Goal: Find specific page/section: Find specific page/section

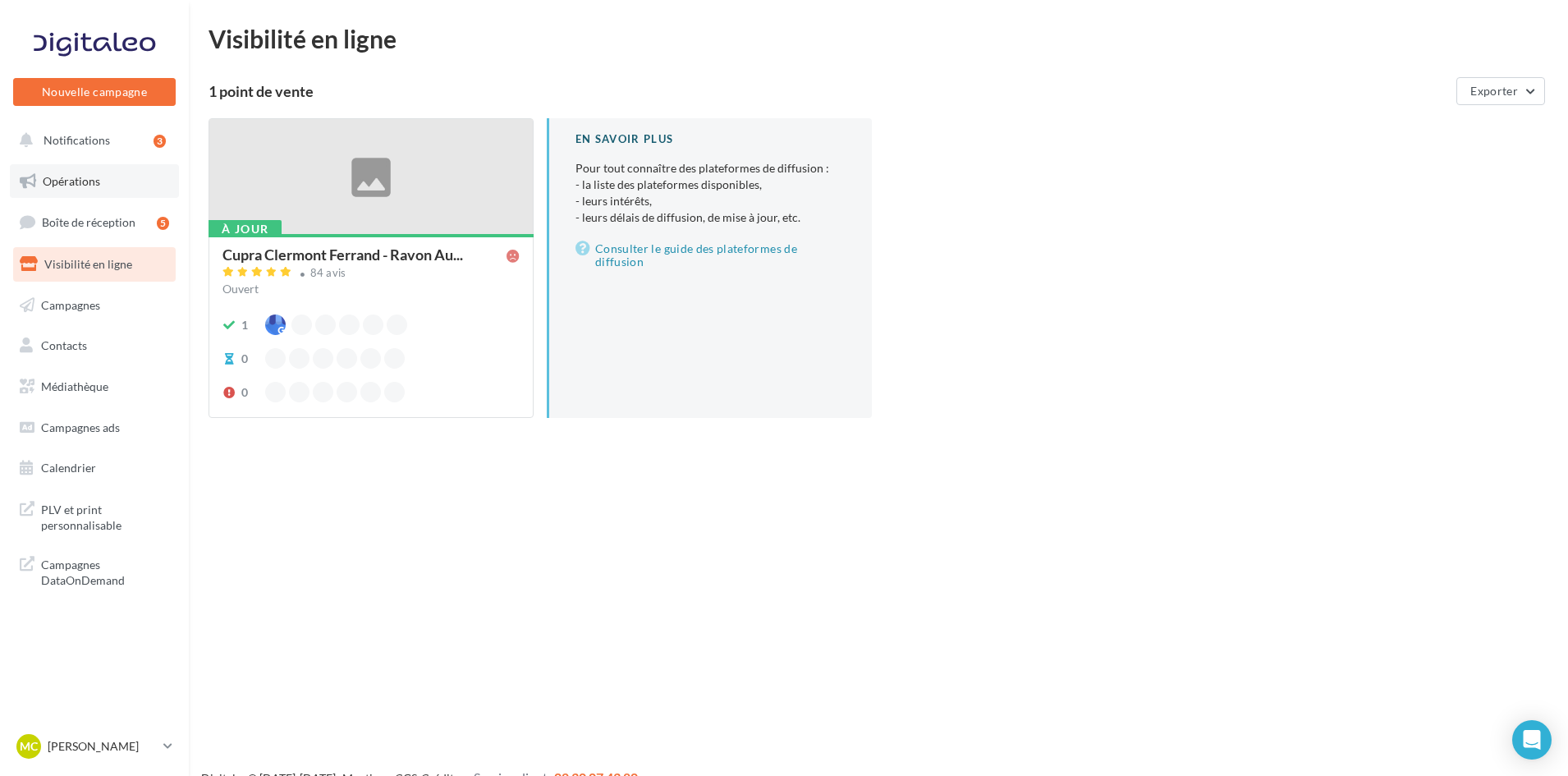
click at [78, 189] on link "Opérations" at bounding box center [94, 181] width 169 height 35
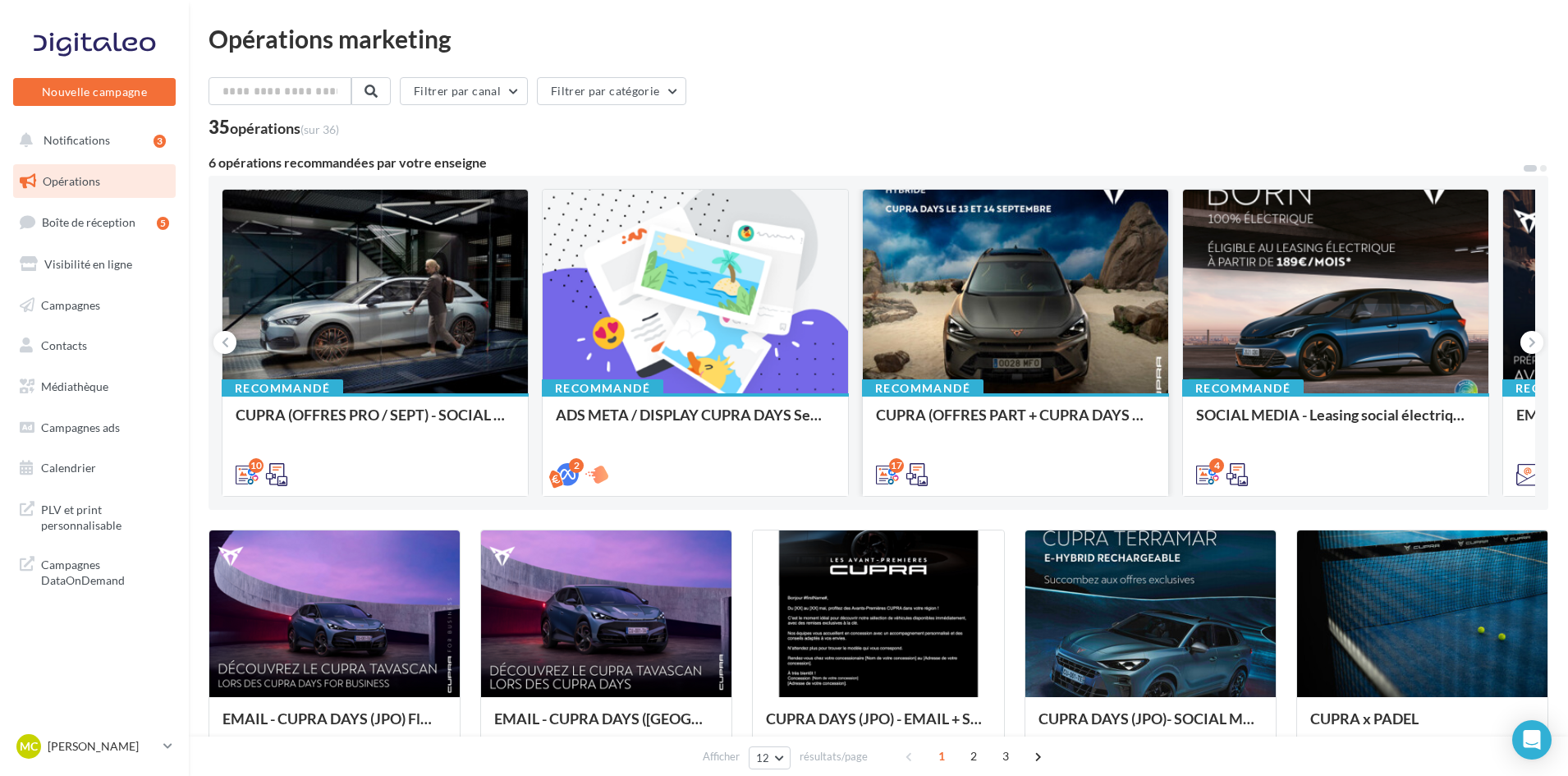
click at [1043, 343] on div at bounding box center [1015, 292] width 305 height 205
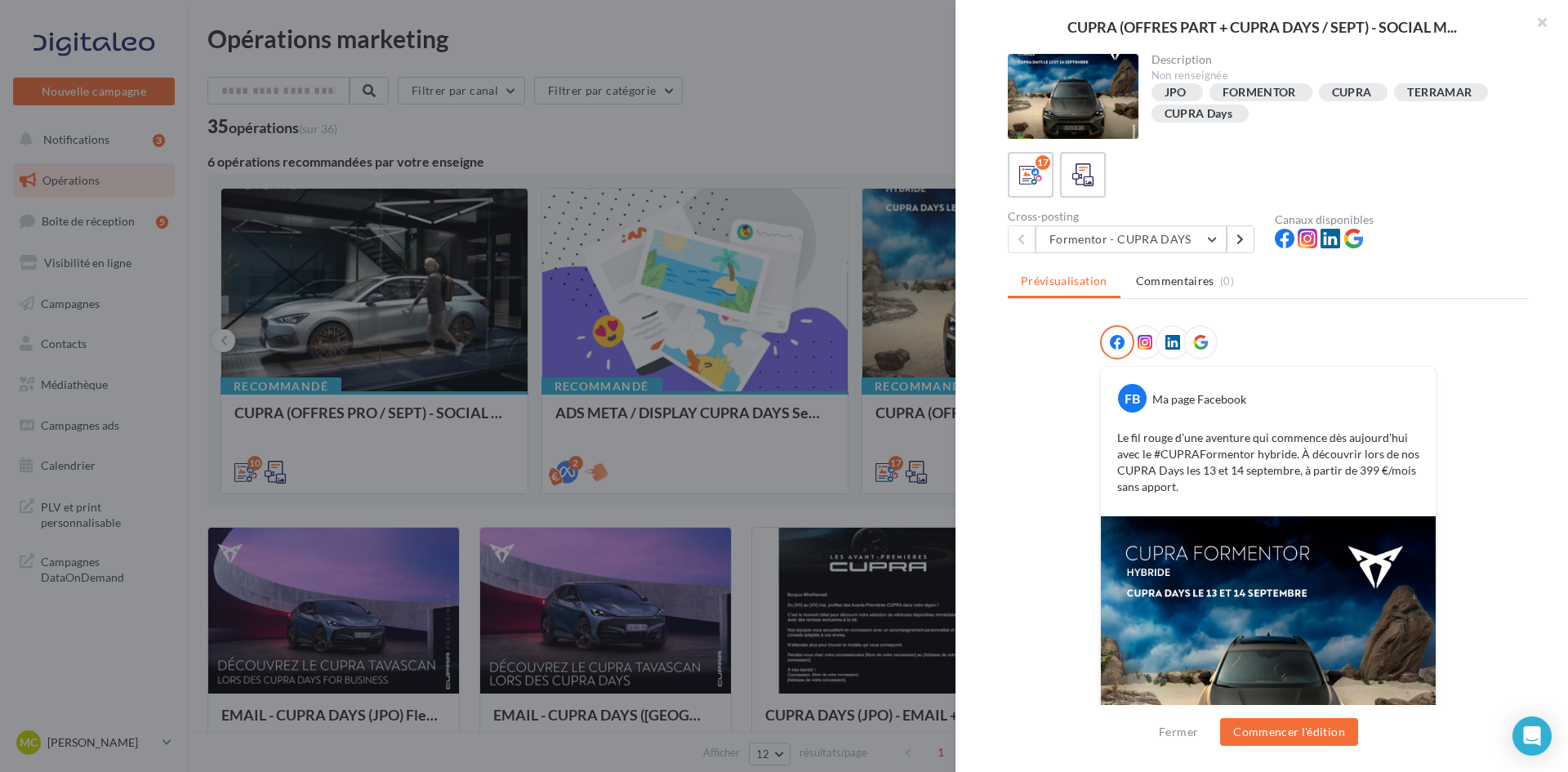
click at [1109, 89] on div at bounding box center [1072, 97] width 130 height 85
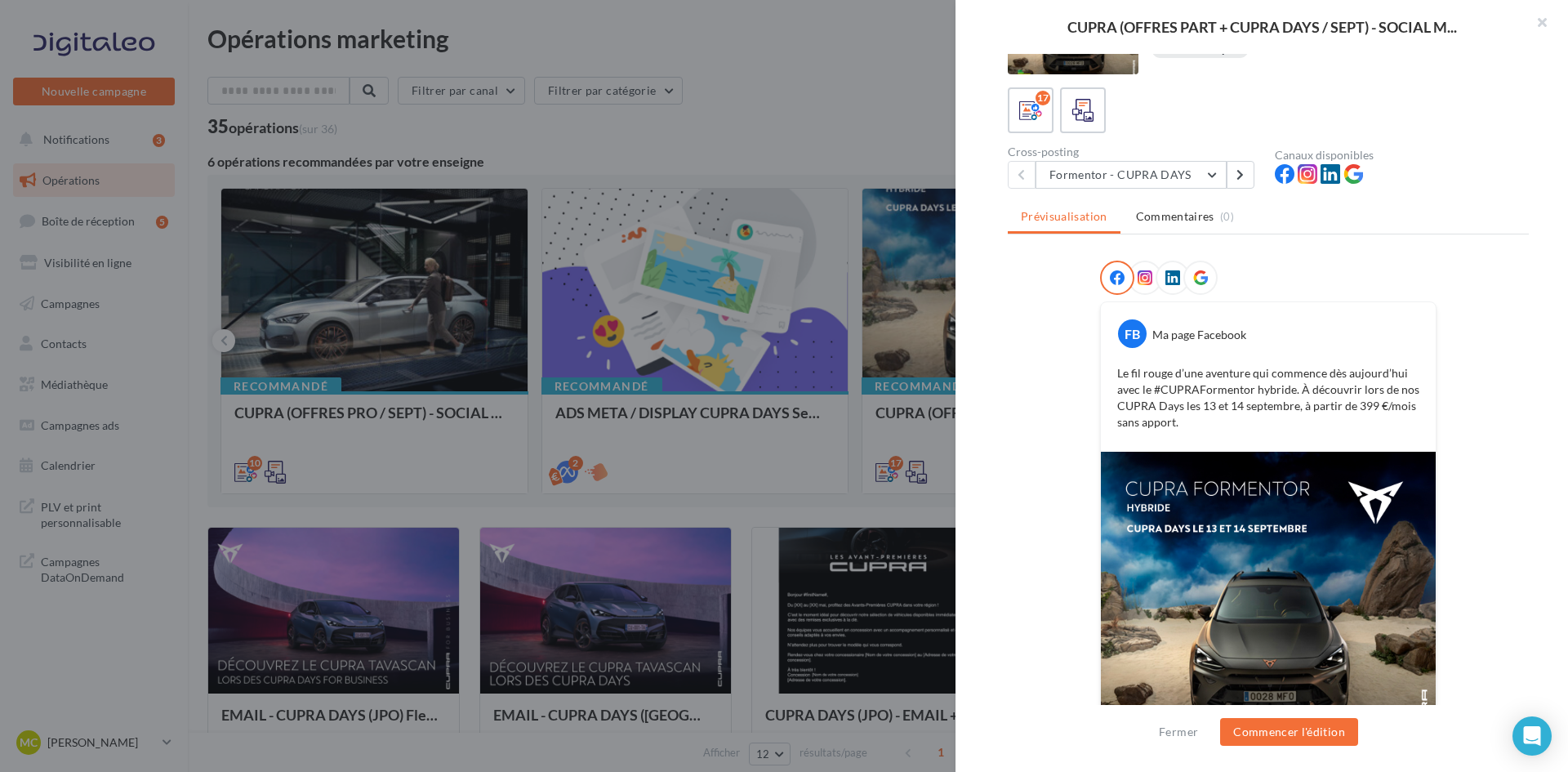
scroll to position [153, 0]
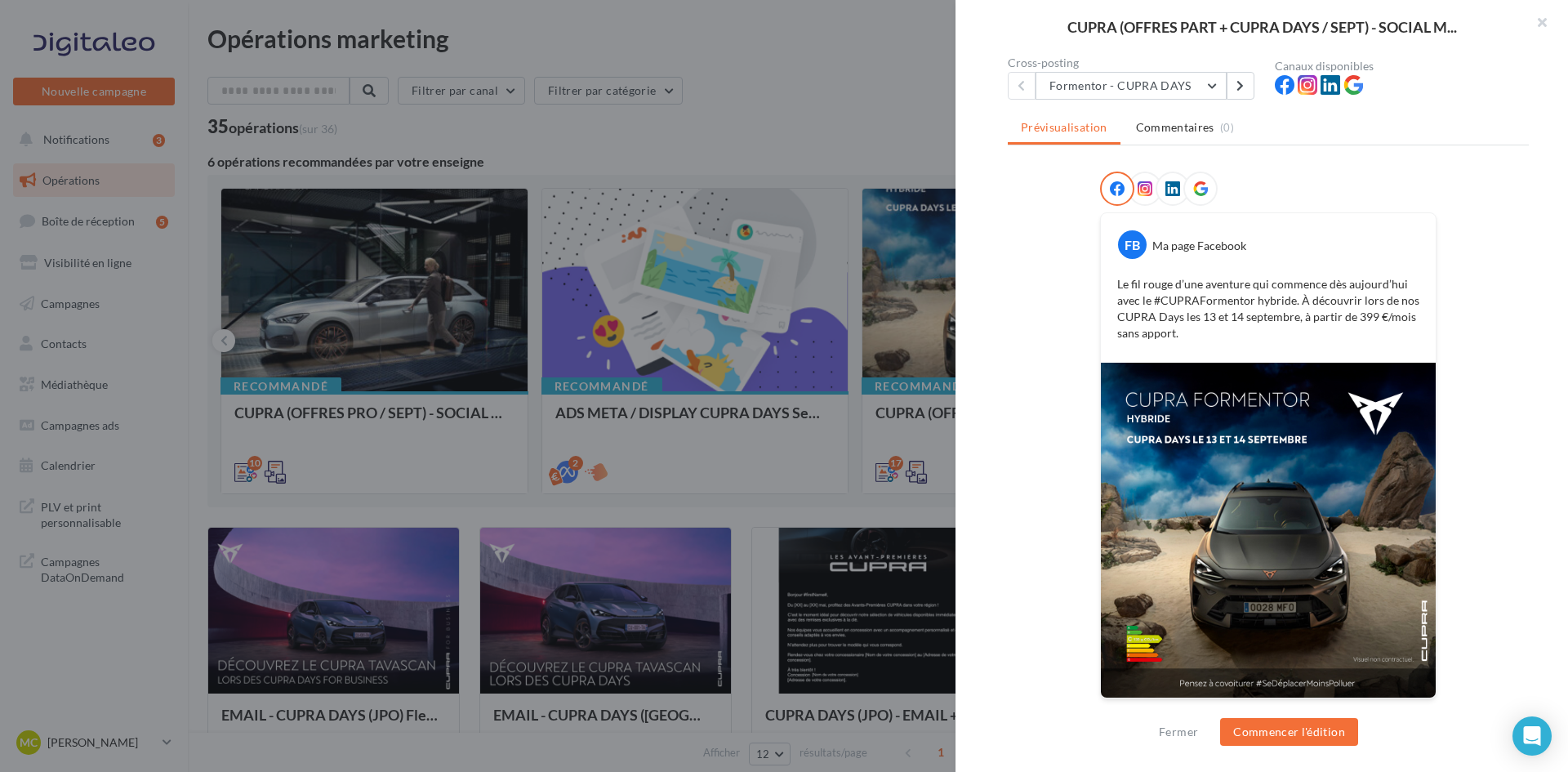
click at [856, 514] on div at bounding box center [784, 386] width 1568 height 772
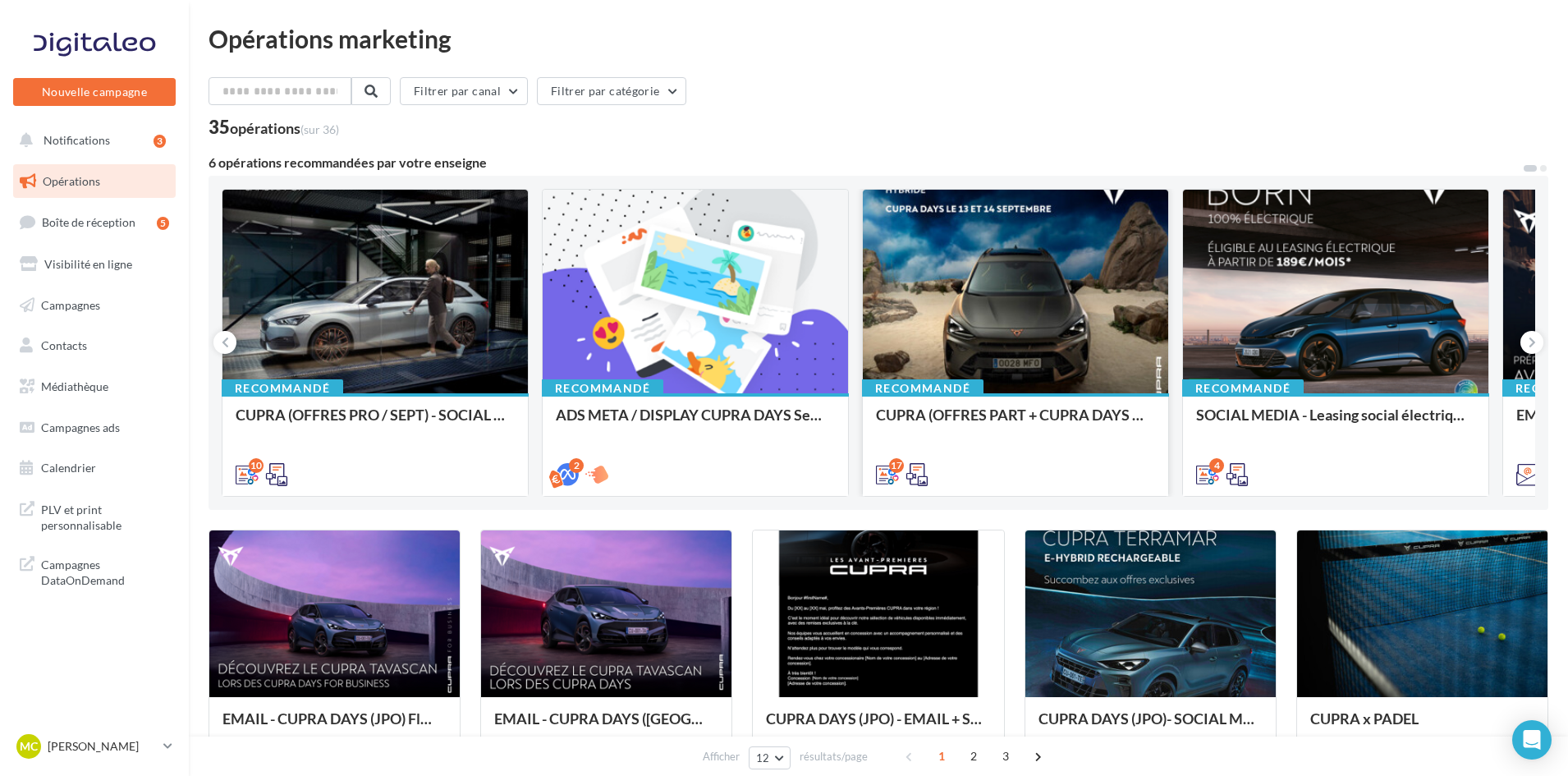
click at [1019, 350] on div at bounding box center [1015, 292] width 305 height 205
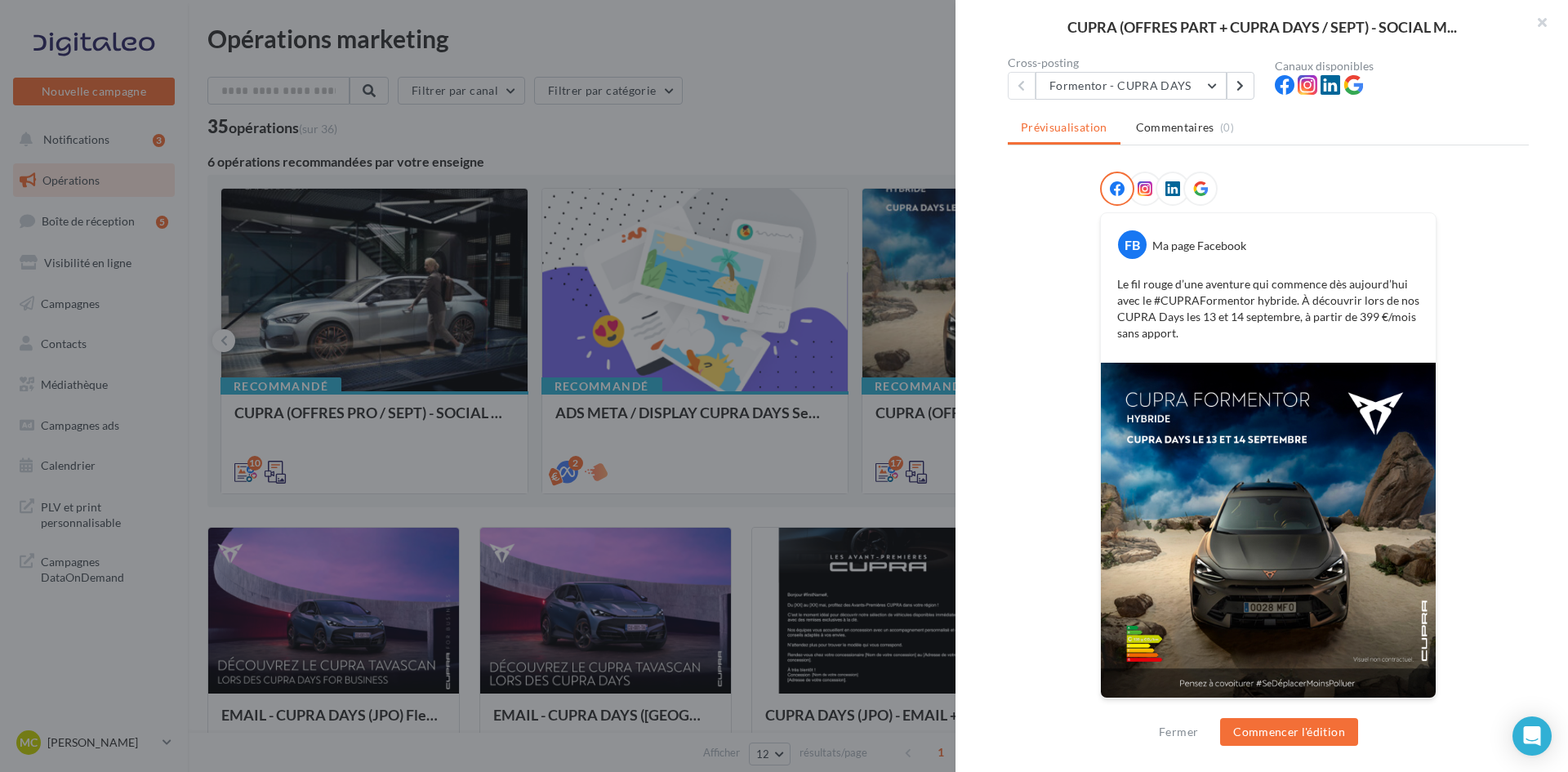
click at [822, 525] on div at bounding box center [784, 386] width 1568 height 772
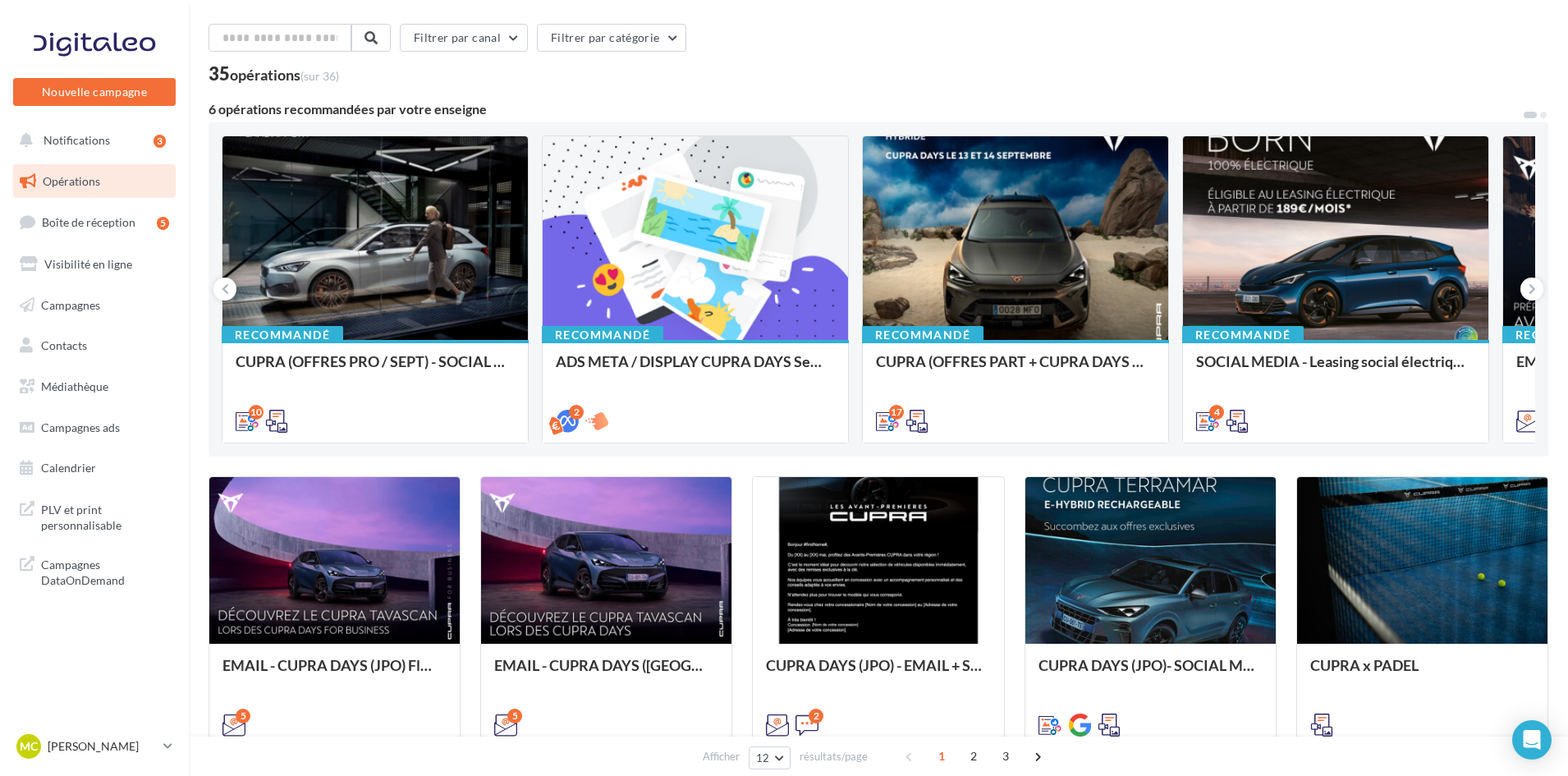
scroll to position [82, 0]
